Goal: Find specific page/section: Find specific page/section

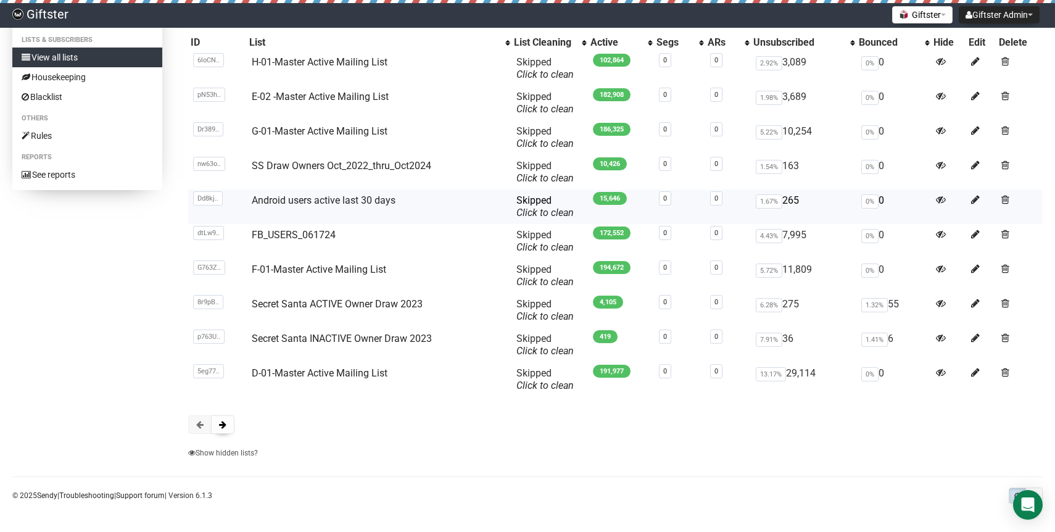
scroll to position [108, 0]
click at [227, 424] on button at bounding box center [222, 424] width 23 height 19
click at [232, 420] on button at bounding box center [222, 424] width 23 height 19
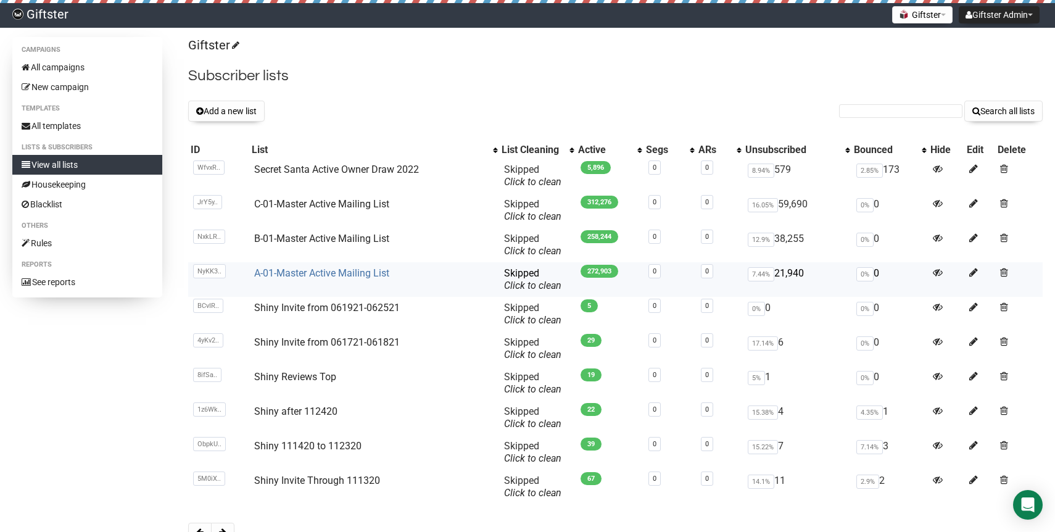
click at [325, 274] on link "A-01-Master Active Mailing List" at bounding box center [321, 273] width 135 height 12
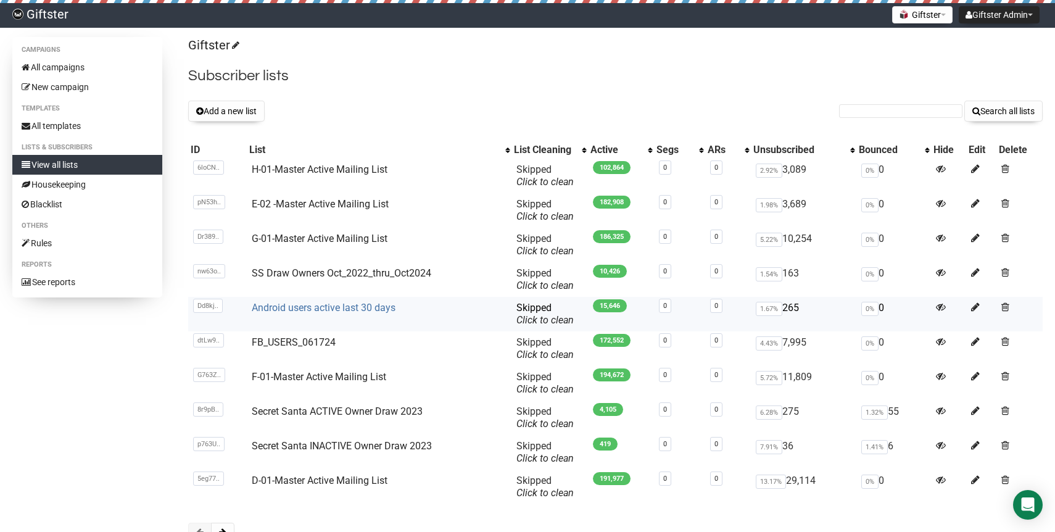
scroll to position [108, 0]
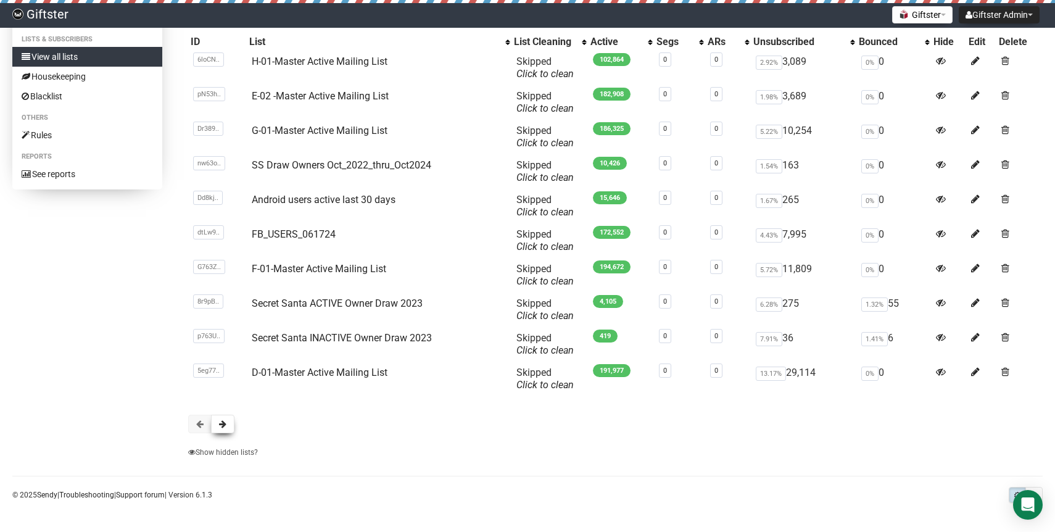
click at [228, 428] on button at bounding box center [222, 424] width 23 height 19
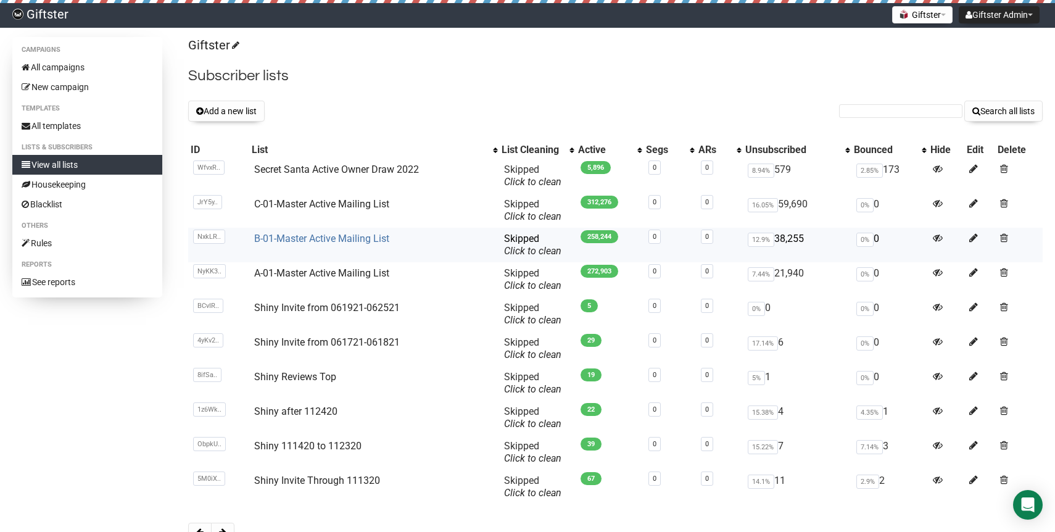
click at [348, 240] on link "B-01-Master Active Mailing List" at bounding box center [321, 239] width 135 height 12
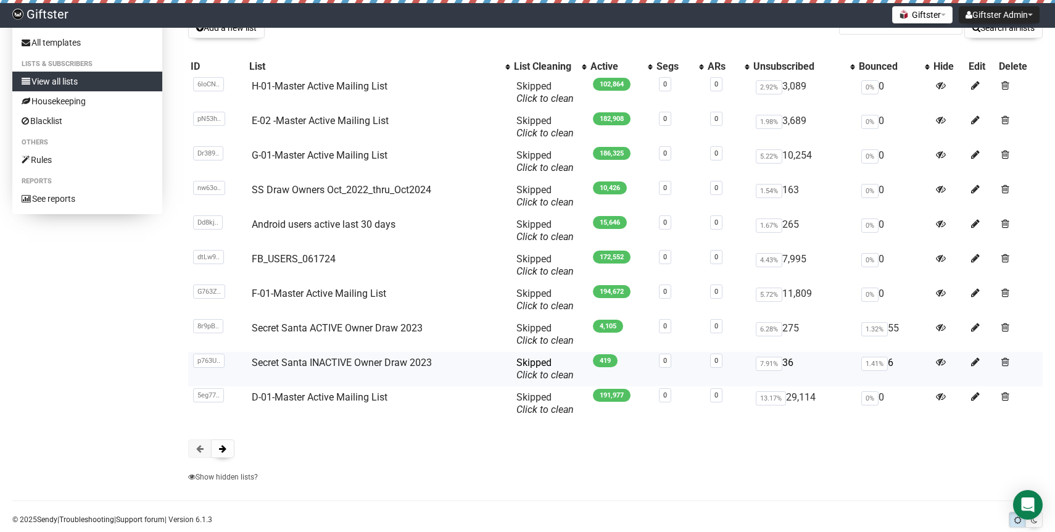
scroll to position [108, 0]
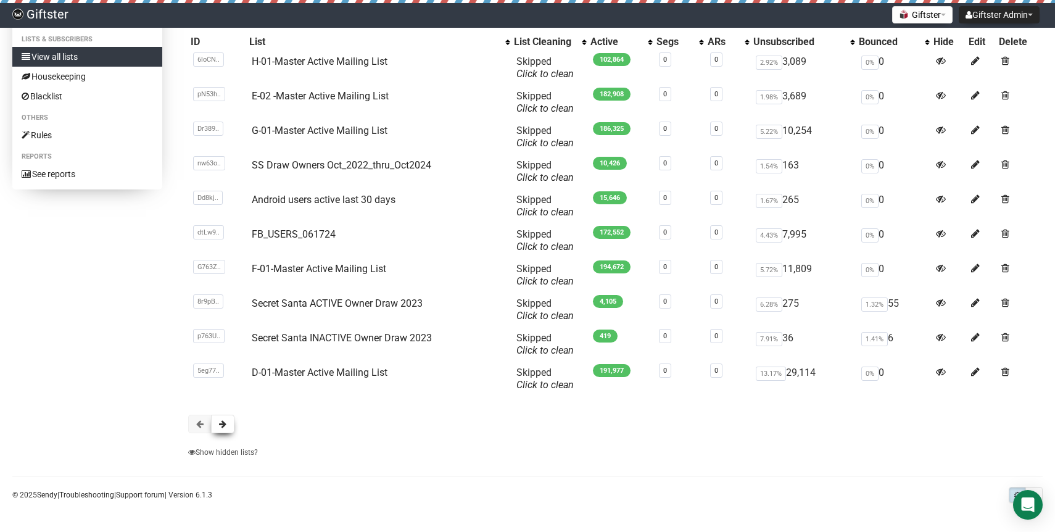
click at [230, 423] on button at bounding box center [222, 424] width 23 height 19
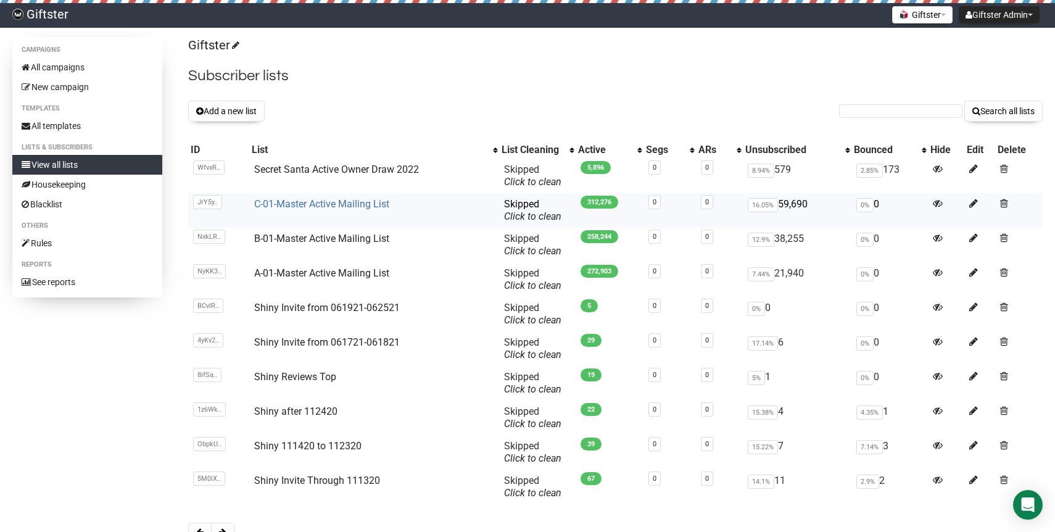
click at [335, 207] on link "C-01-Master Active Mailing List" at bounding box center [321, 204] width 135 height 12
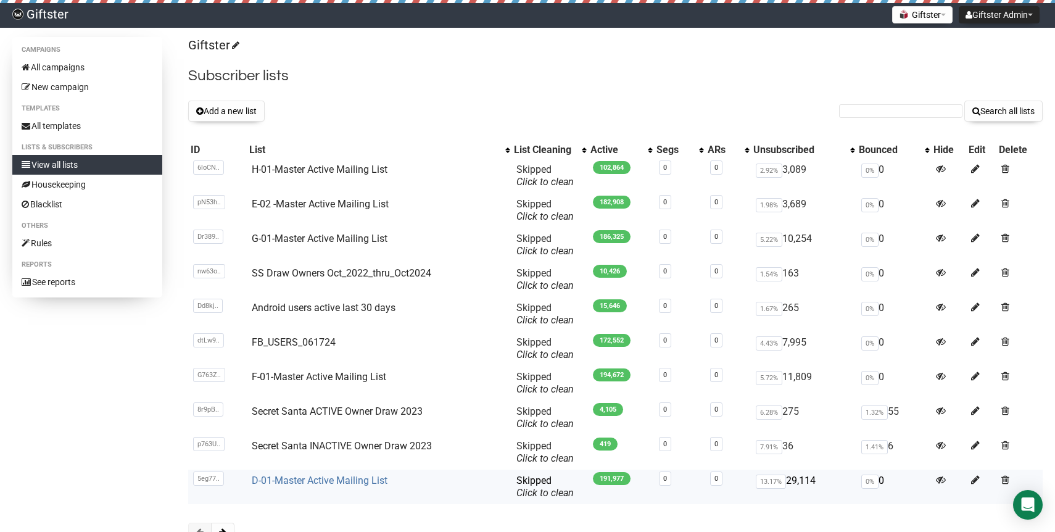
click at [302, 478] on link "D-01-Master Active Mailing List" at bounding box center [320, 480] width 136 height 12
click at [327, 197] on td "E-02 -Master Active Mailing List" at bounding box center [379, 210] width 265 height 35
click at [329, 206] on link "E-02 -Master Active Mailing List" at bounding box center [320, 204] width 137 height 12
click at [300, 375] on link "F-01-Master Active Mailing List" at bounding box center [319, 377] width 134 height 12
click at [300, 238] on link "G-01-Master Active Mailing List" at bounding box center [320, 239] width 136 height 12
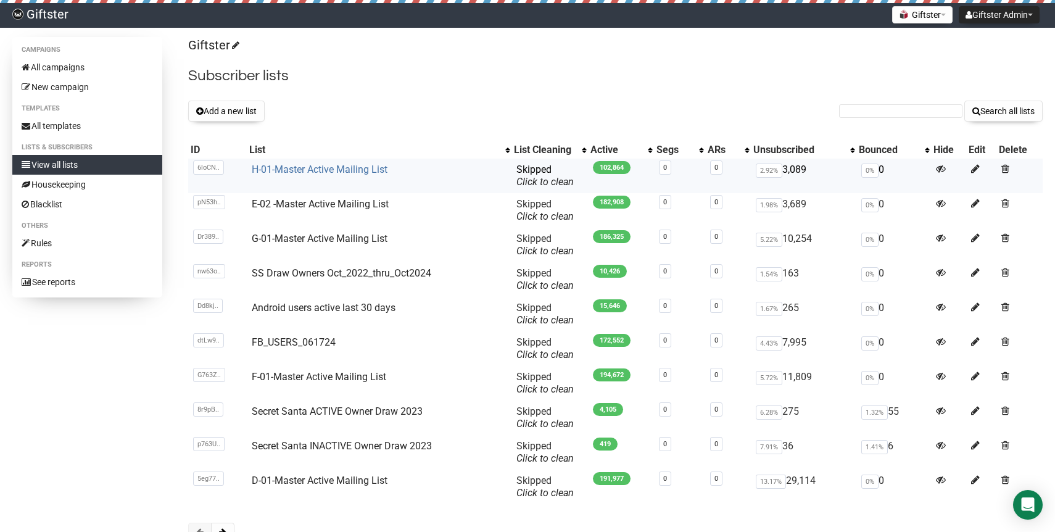
click at [323, 168] on link "H-01-Master Active Mailing List" at bounding box center [320, 169] width 136 height 12
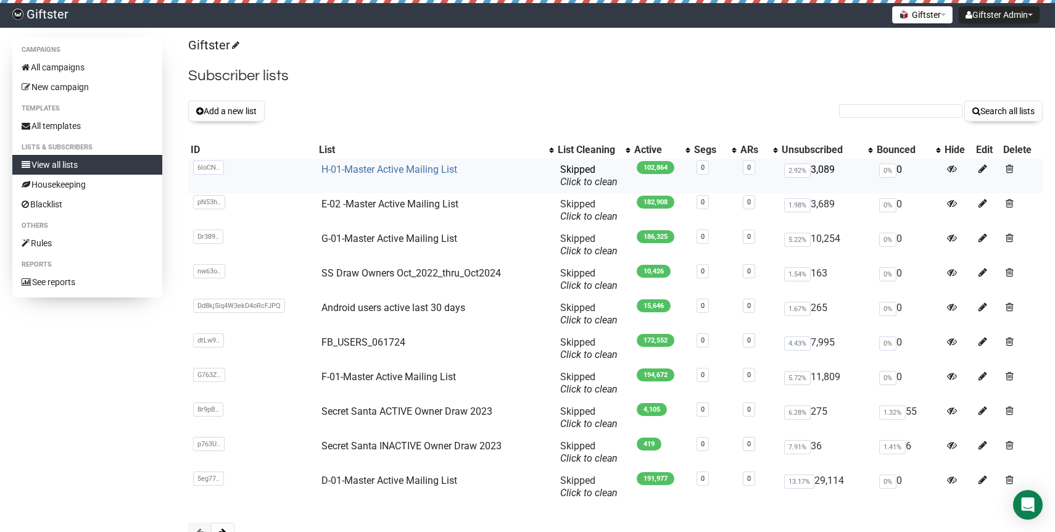
click at [395, 170] on link "H-01-Master Active Mailing List" at bounding box center [389, 169] width 136 height 12
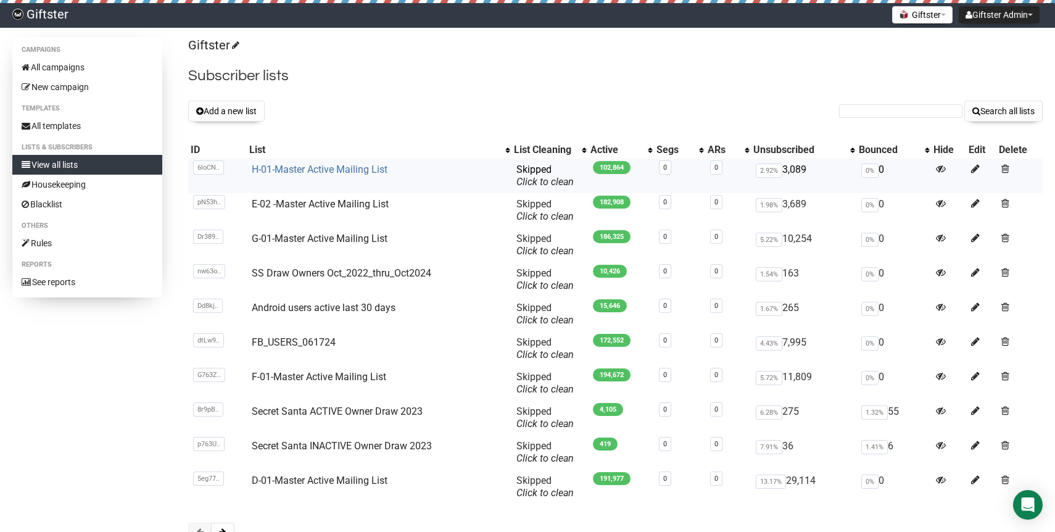
click at [321, 175] on link "H-01-Master Active Mailing List" at bounding box center [320, 169] width 136 height 12
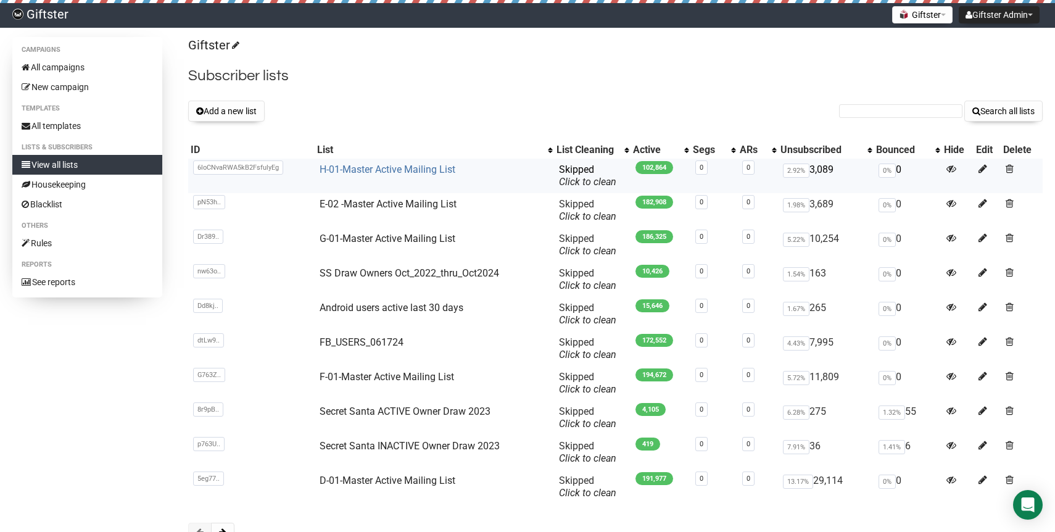
click at [378, 171] on link "H-01-Master Active Mailing List" at bounding box center [388, 169] width 136 height 12
